Goal: Task Accomplishment & Management: Use online tool/utility

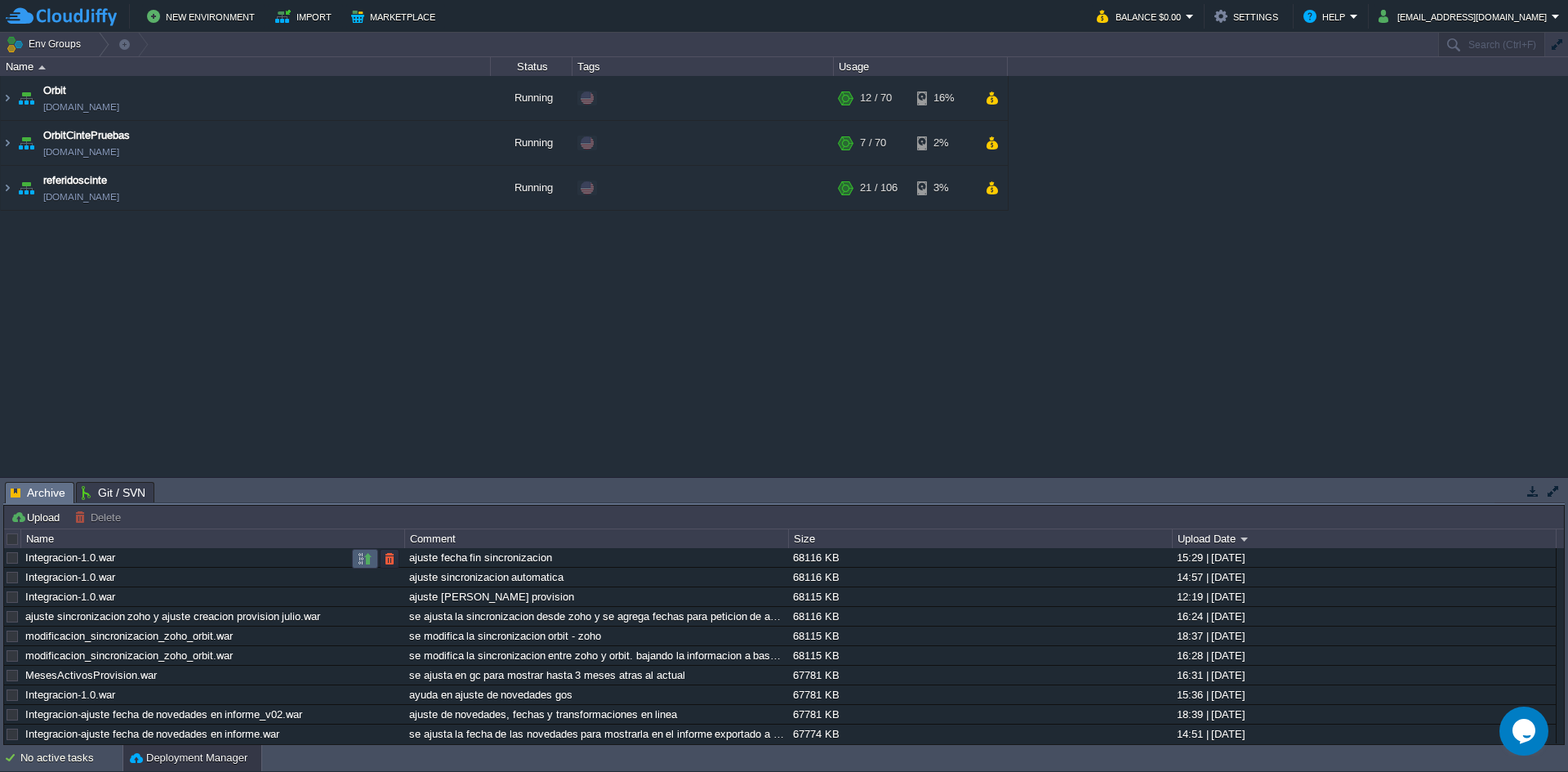
click at [362, 564] on button "button" at bounding box center [365, 559] width 15 height 15
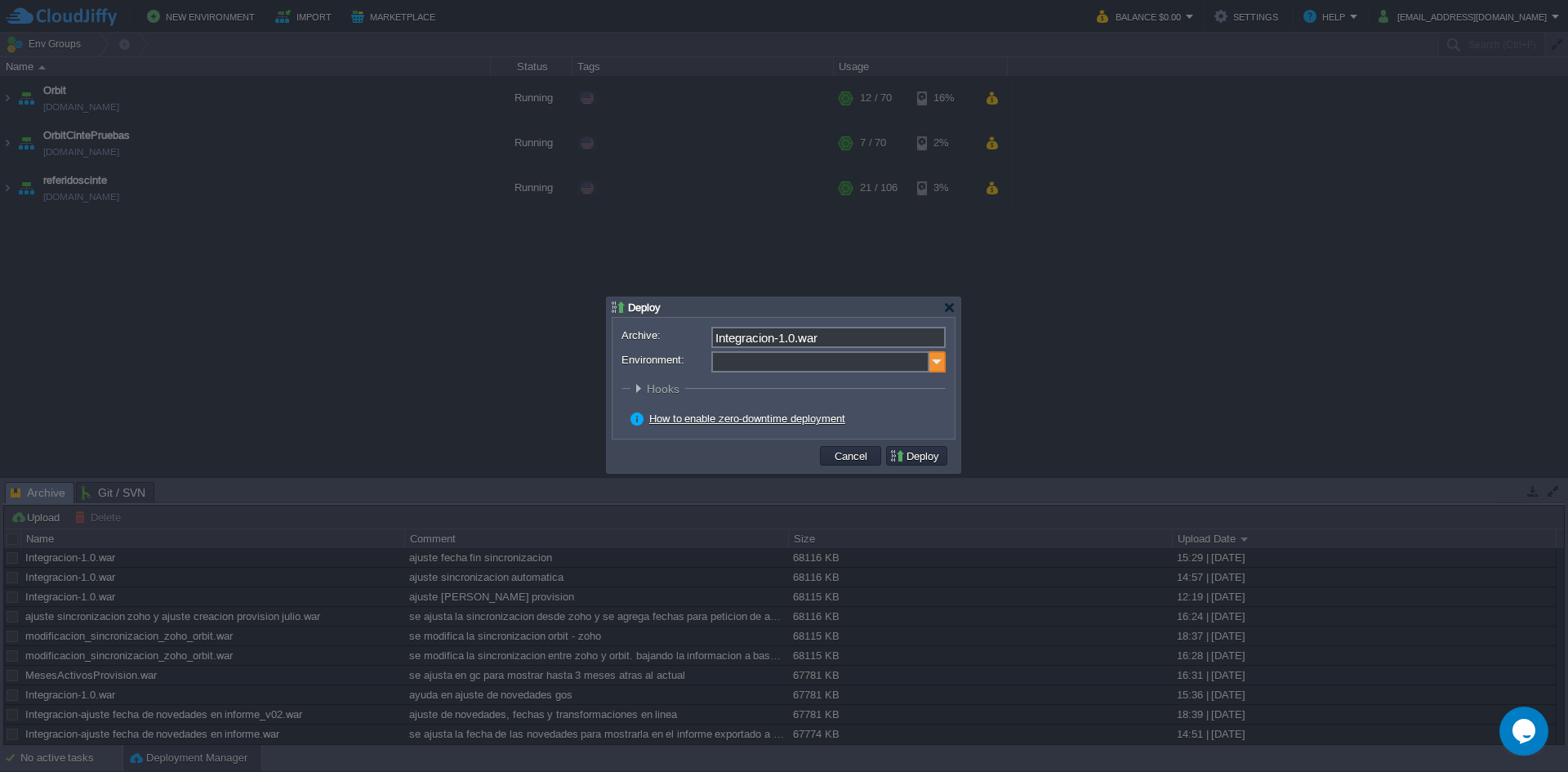
click at [938, 366] on img at bounding box center [938, 362] width 17 height 22
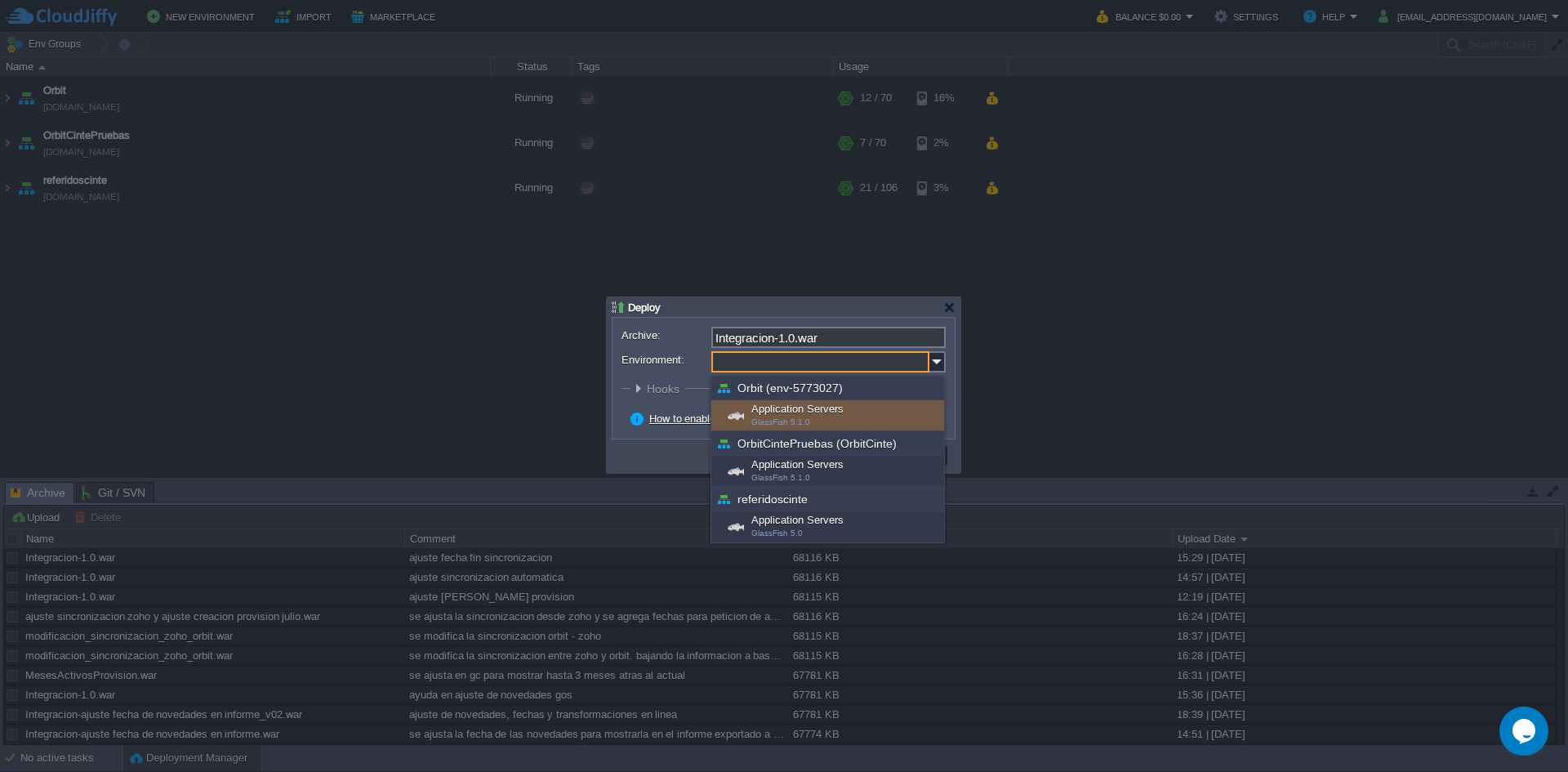
click at [831, 406] on div "Application Servers GlassFish 5.1.0" at bounding box center [828, 416] width 233 height 31
type input "Application Servers (Orbit (env-5773027))"
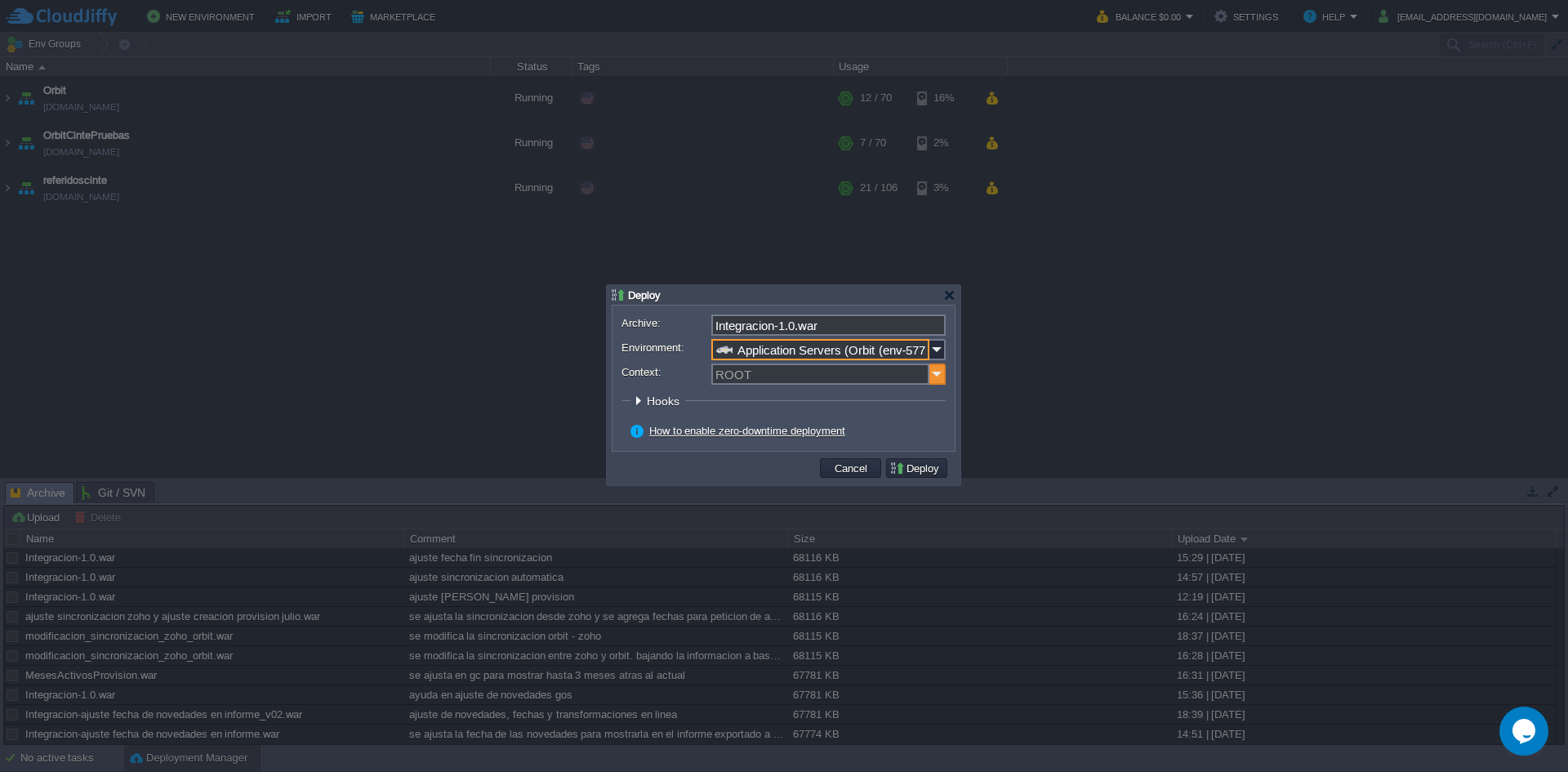
click at [941, 375] on img at bounding box center [938, 375] width 17 height 22
click at [730, 397] on div "SIVF" at bounding box center [829, 398] width 231 height 22
type input "SIVF"
click at [913, 466] on button "Deploy" at bounding box center [917, 469] width 55 height 15
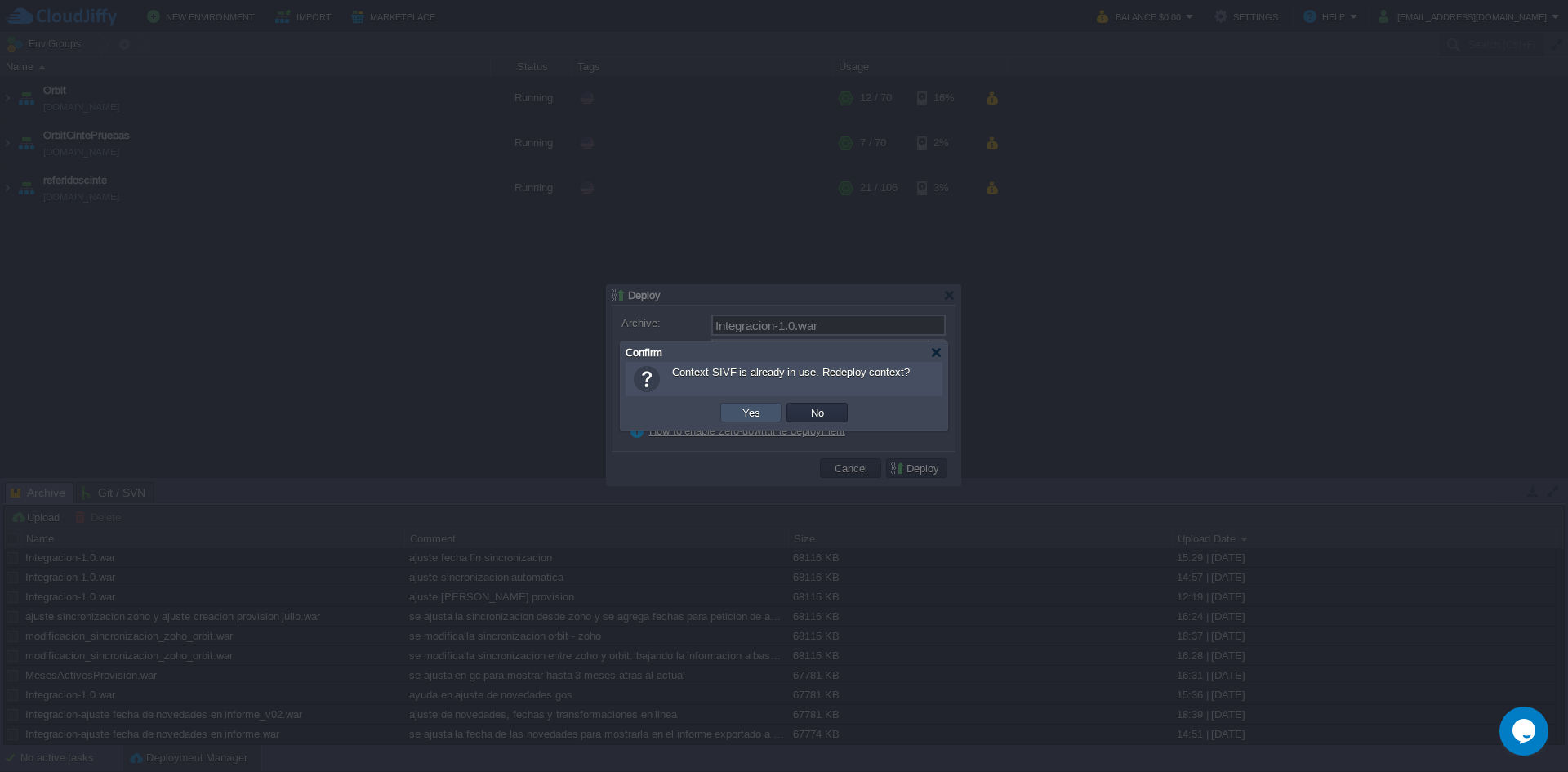
click at [737, 415] on button "Yes" at bounding box center [751, 413] width 27 height 15
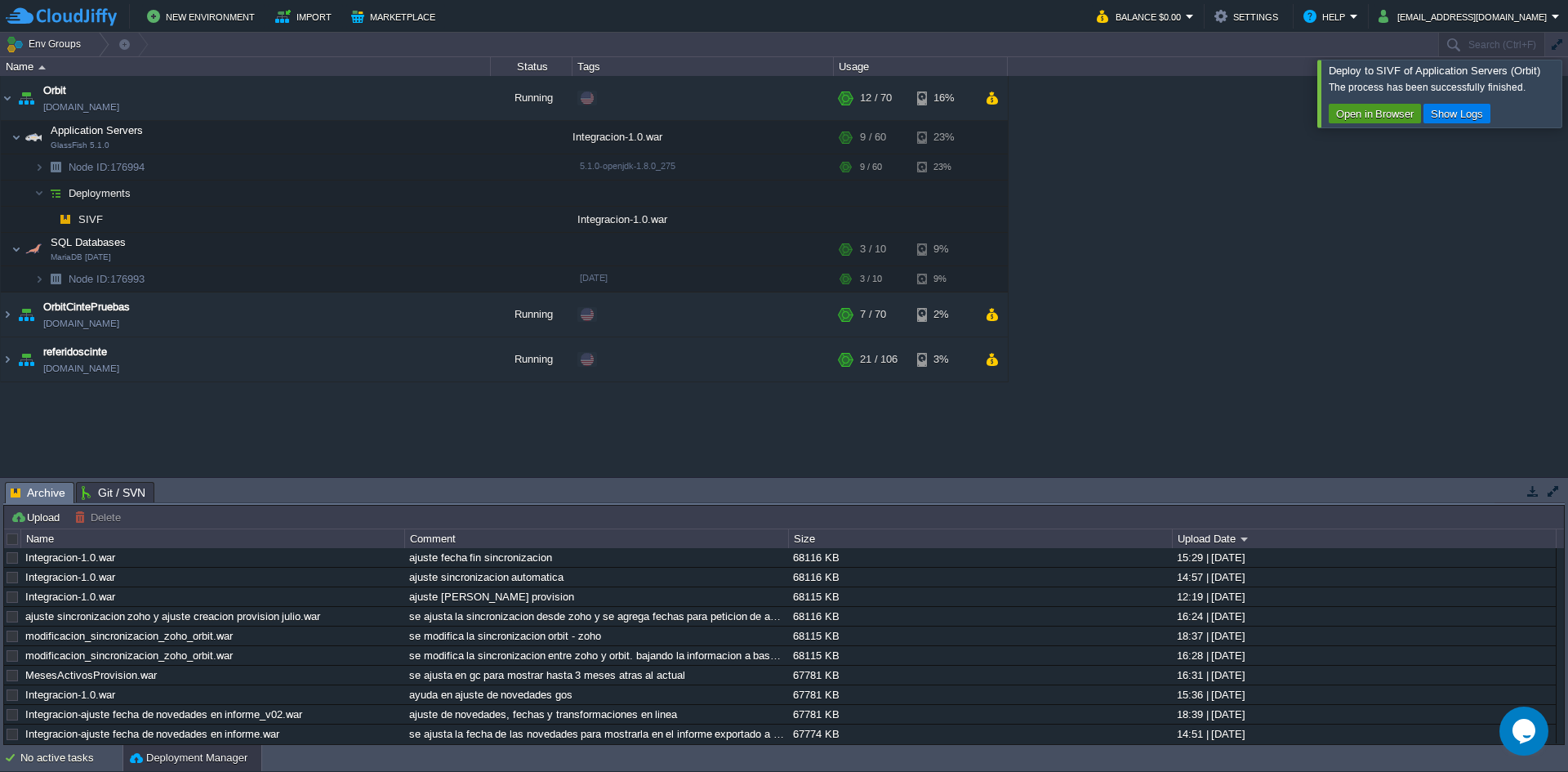
click at [1370, 116] on button "Open in Browser" at bounding box center [1374, 114] width 87 height 15
